Goal: Task Accomplishment & Management: Use online tool/utility

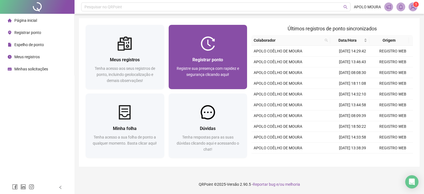
click at [210, 38] on img at bounding box center [208, 43] width 14 height 14
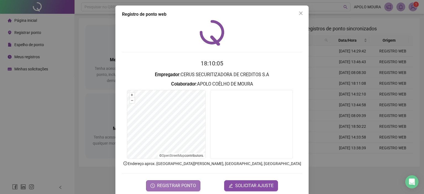
click at [188, 185] on span "REGISTRAR PONTO" at bounding box center [176, 186] width 39 height 7
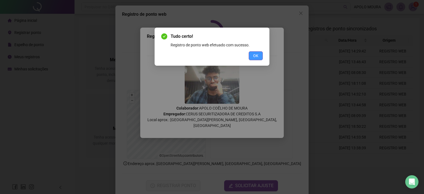
click at [252, 55] on button "OK" at bounding box center [256, 55] width 14 height 9
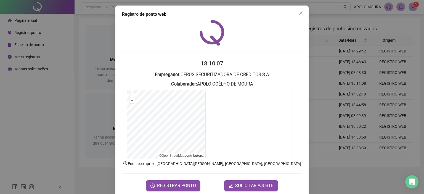
click at [52, 125] on div "Registro de ponto web 18:10:07 Empregador : CERUS SECURITIZADORA DE CREDITOS S.…" at bounding box center [212, 97] width 424 height 194
